Goal: Task Accomplishment & Management: Manage account settings

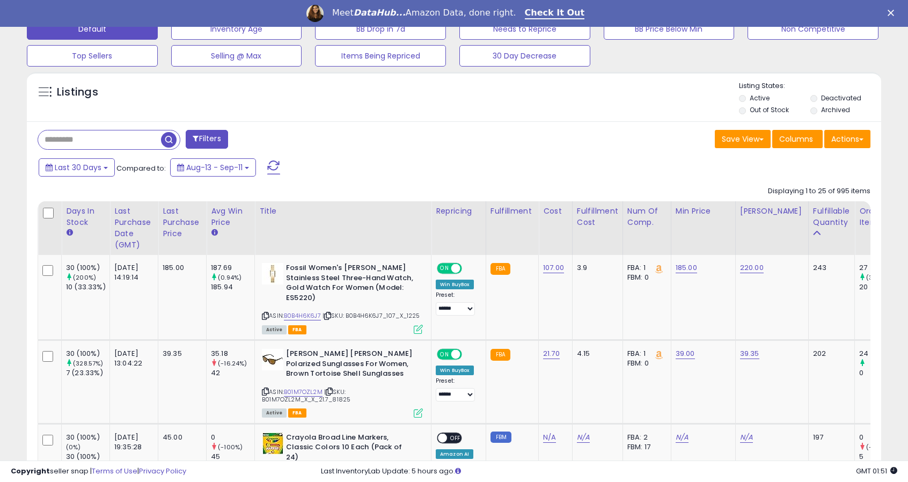
scroll to position [347, 0]
click at [127, 234] on div "Last Purchase Date (GMT)" at bounding box center [133, 227] width 39 height 45
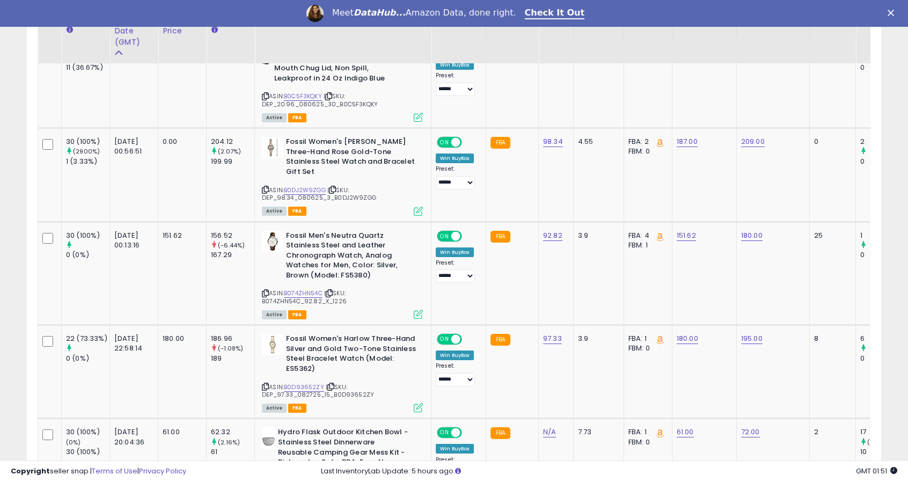
scroll to position [580, 0]
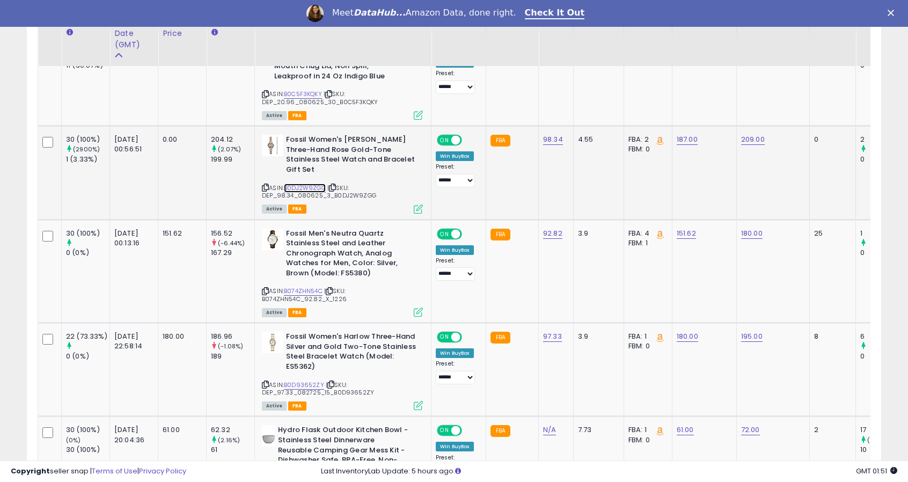
click at [296, 184] on link "B0DJ2W9ZGG" at bounding box center [305, 188] width 42 height 9
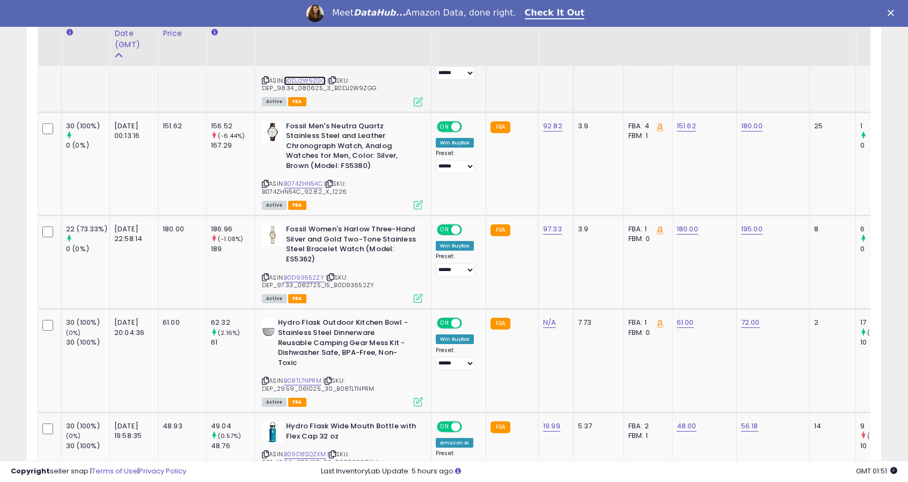
scroll to position [688, 0]
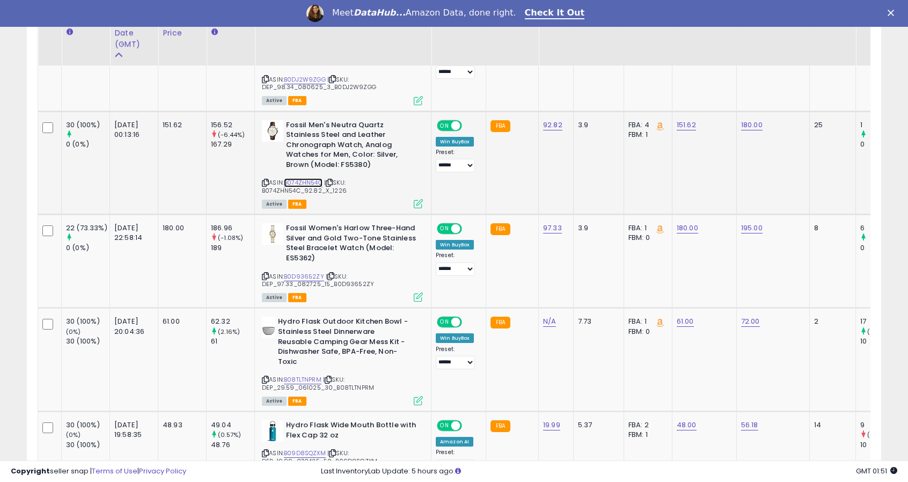
click at [315, 178] on link "B074ZHN54C" at bounding box center [303, 182] width 39 height 9
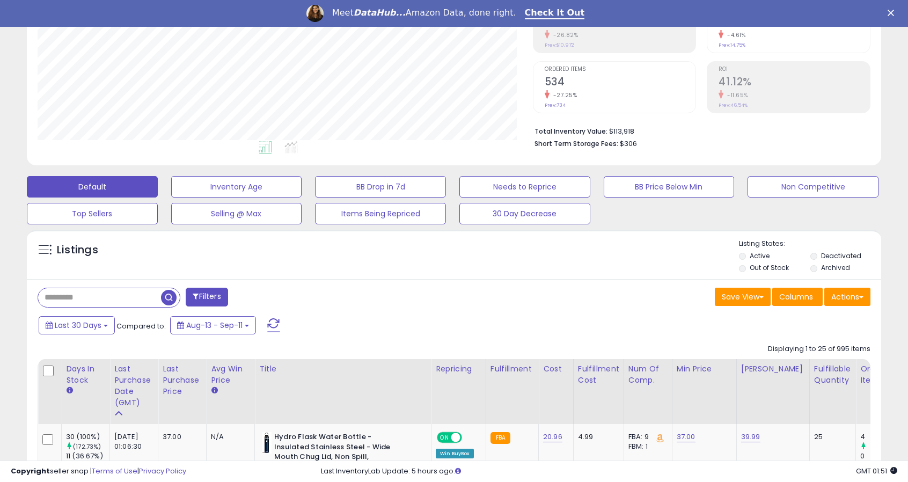
scroll to position [210, 0]
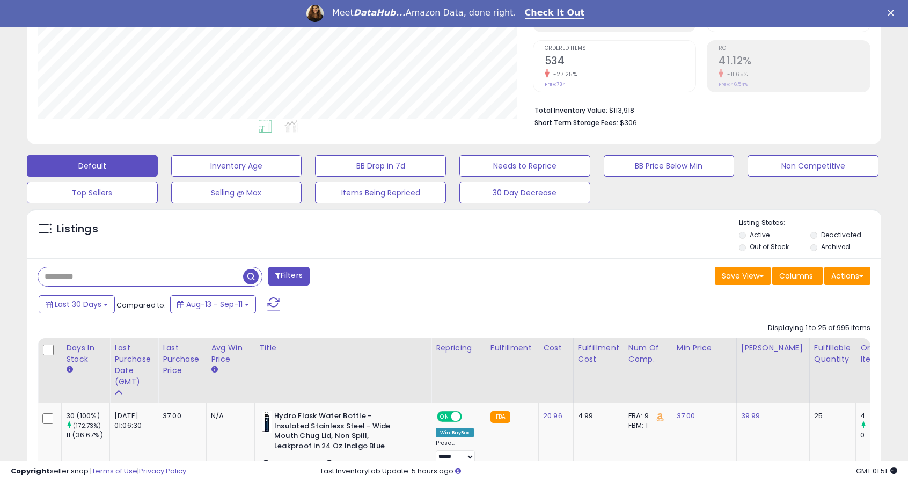
click at [125, 282] on input "text" at bounding box center [140, 276] width 205 height 19
type input "******"
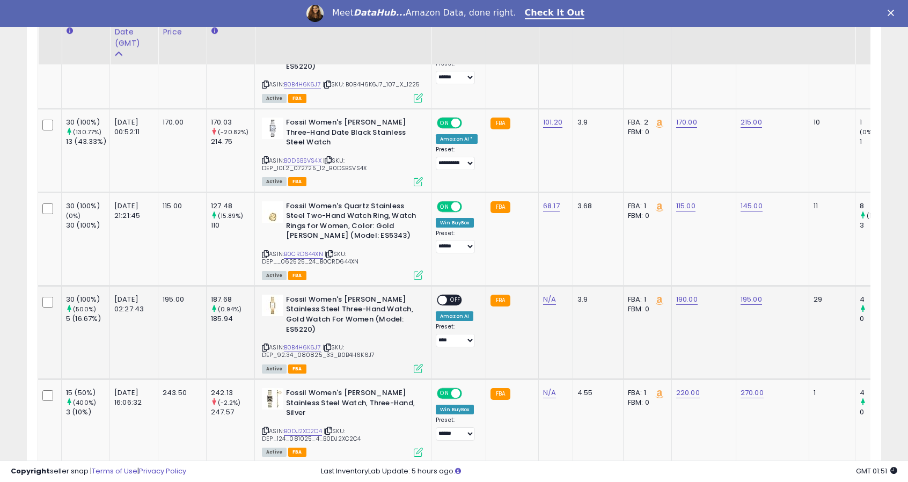
scroll to position [588, 0]
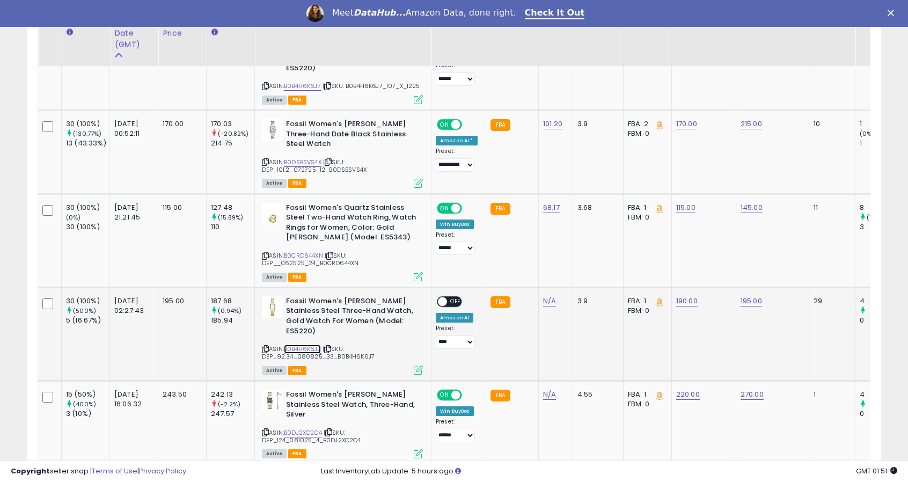
click at [305, 345] on link "B0B4H6K6J7" at bounding box center [302, 349] width 37 height 9
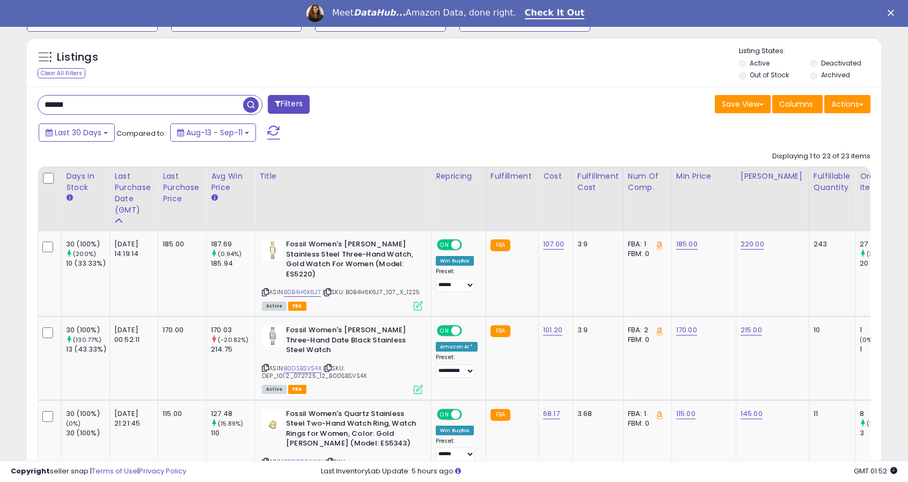
scroll to position [382, 0]
drag, startPoint x: 127, startPoint y: 111, endPoint x: 0, endPoint y: 96, distance: 127.5
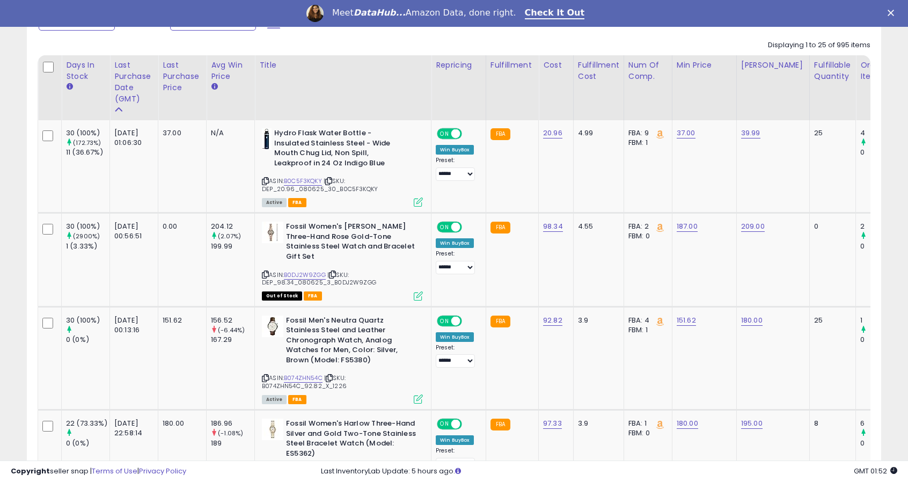
scroll to position [493, 0]
click at [116, 97] on div "Last Purchase Date (GMT)" at bounding box center [133, 82] width 39 height 45
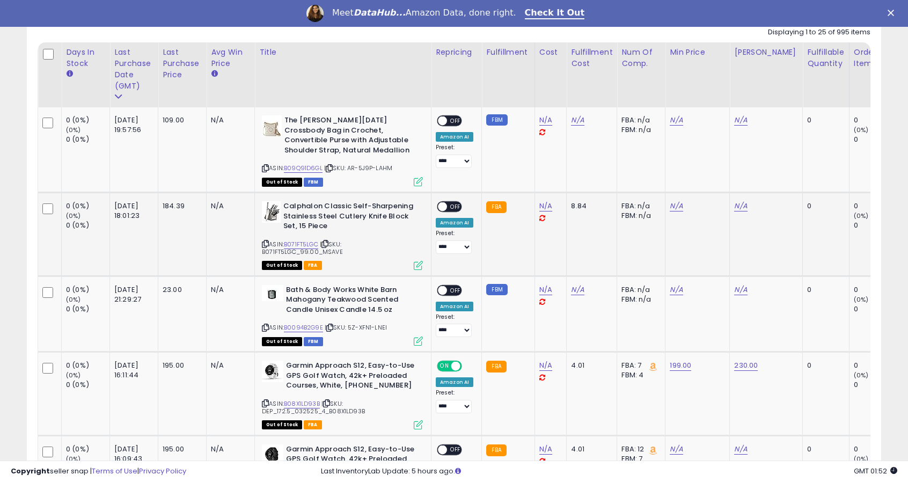
scroll to position [507, 0]
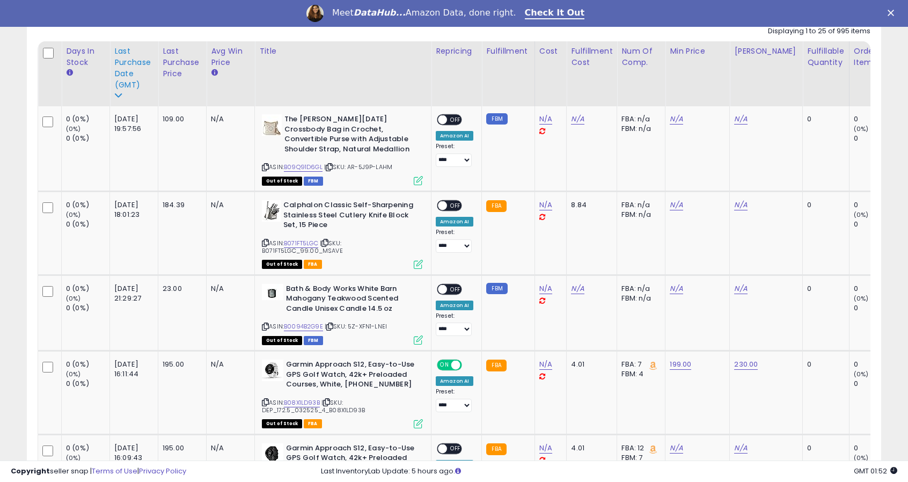
drag, startPoint x: 132, startPoint y: 64, endPoint x: 168, endPoint y: 14, distance: 61.2
click at [132, 64] on div "Last Purchase Date (GMT)" at bounding box center [133, 68] width 39 height 45
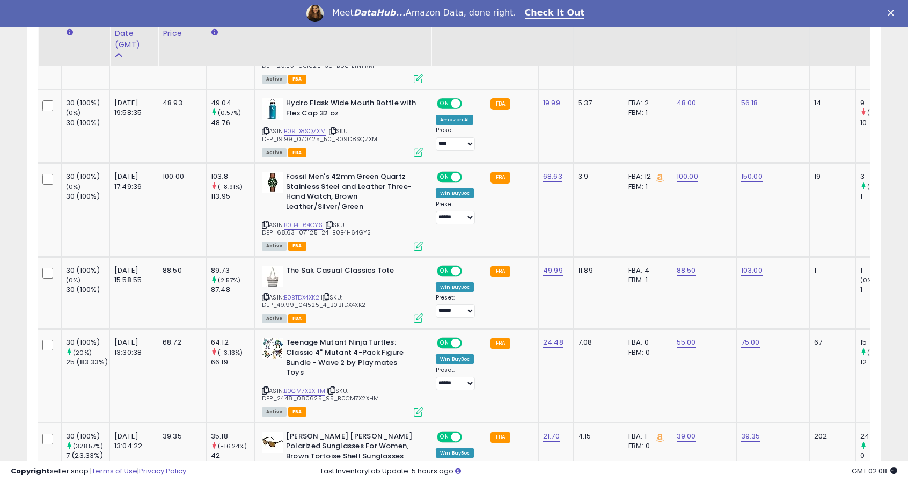
scroll to position [1011, 0]
